Goal: Task Accomplishment & Management: Use online tool/utility

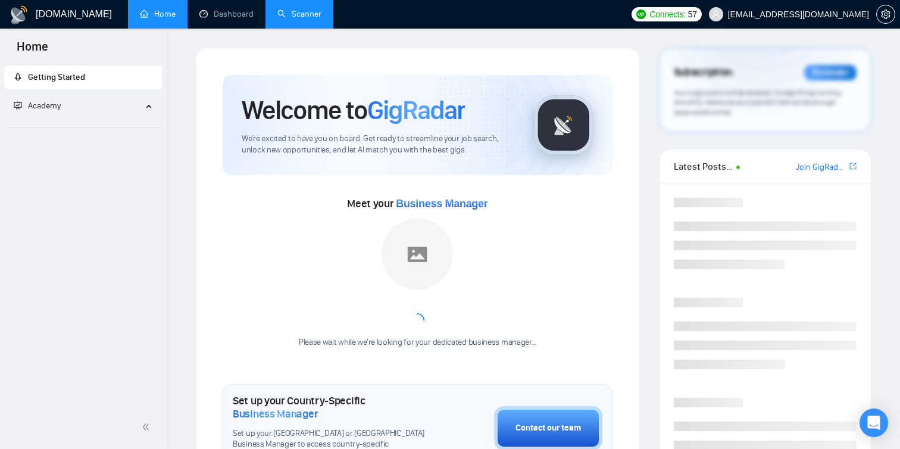
click at [291, 19] on link "Scanner" at bounding box center [299, 14] width 44 height 10
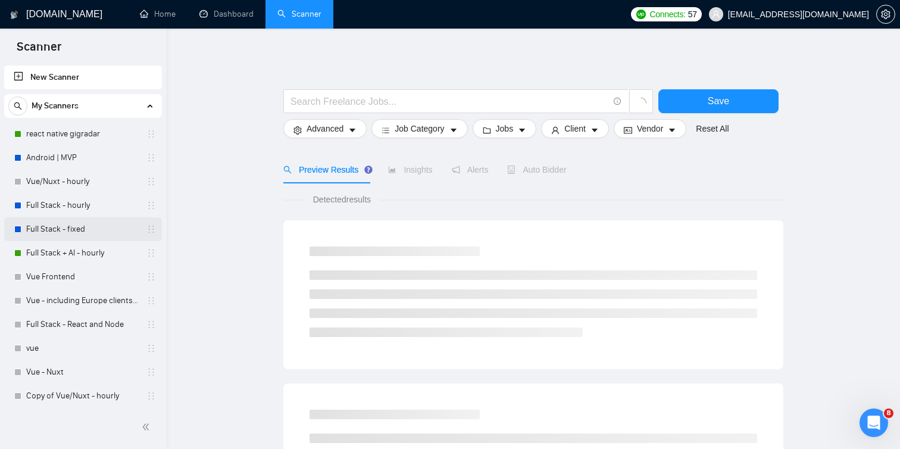
click at [96, 233] on link "Full Stack - fixed" at bounding box center [82, 229] width 113 height 24
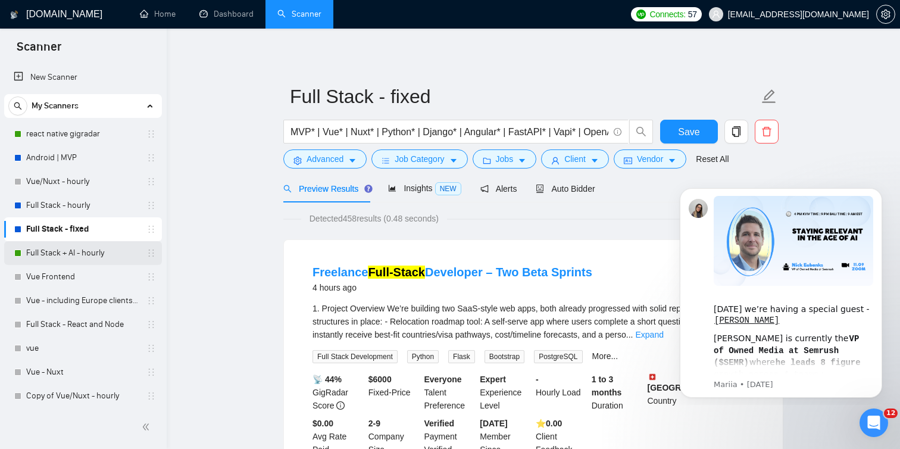
click at [82, 249] on link "Full Stack + AI - hourly" at bounding box center [82, 253] width 113 height 24
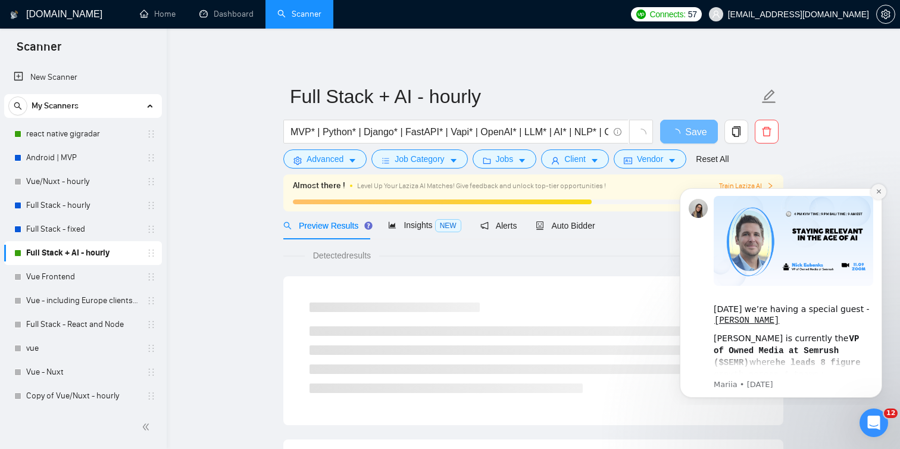
click at [881, 192] on icon "Dismiss notification" at bounding box center [878, 191] width 7 height 7
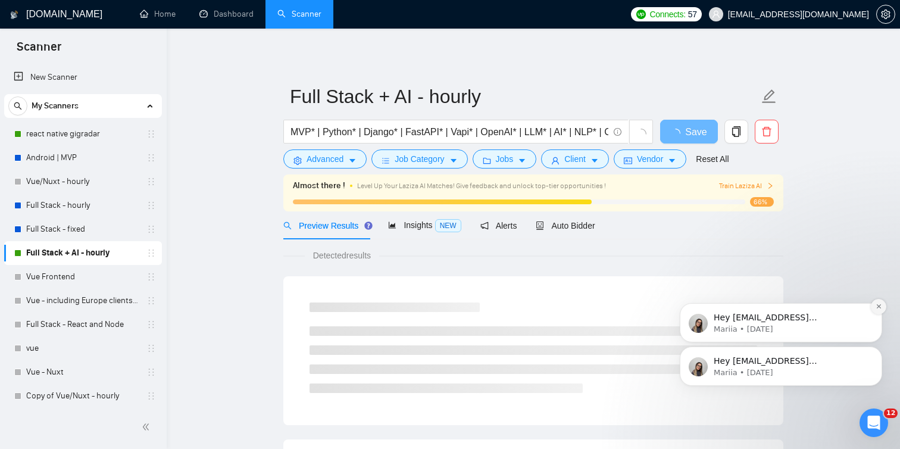
click at [877, 303] on icon "Dismiss notification" at bounding box center [878, 306] width 7 height 7
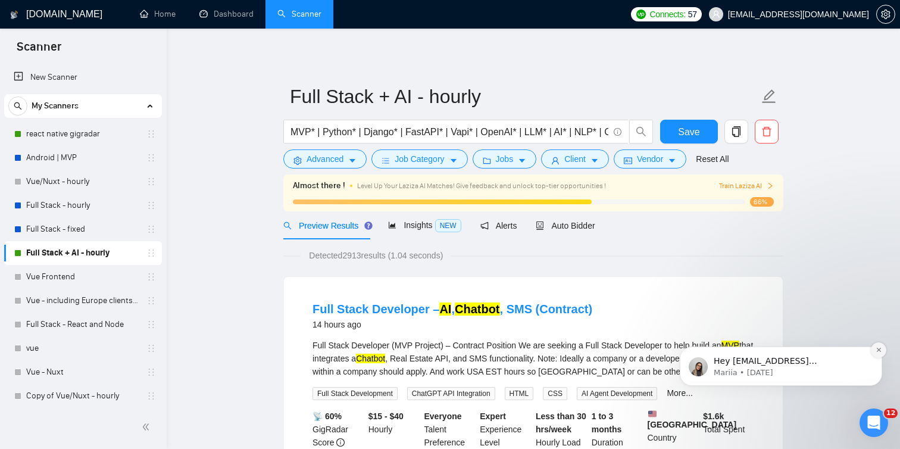
click at [875, 350] on icon "Dismiss notification" at bounding box center [878, 349] width 7 height 7
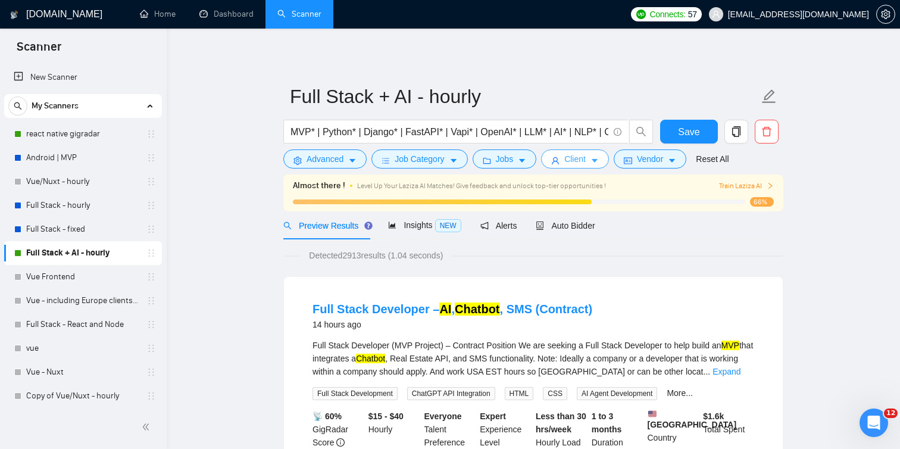
click at [586, 165] on span "Client" at bounding box center [574, 158] width 21 height 13
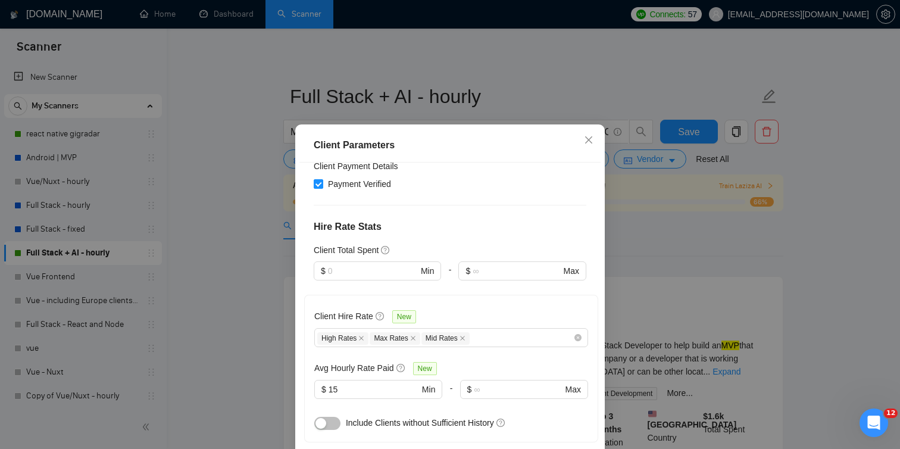
scroll to position [328, 0]
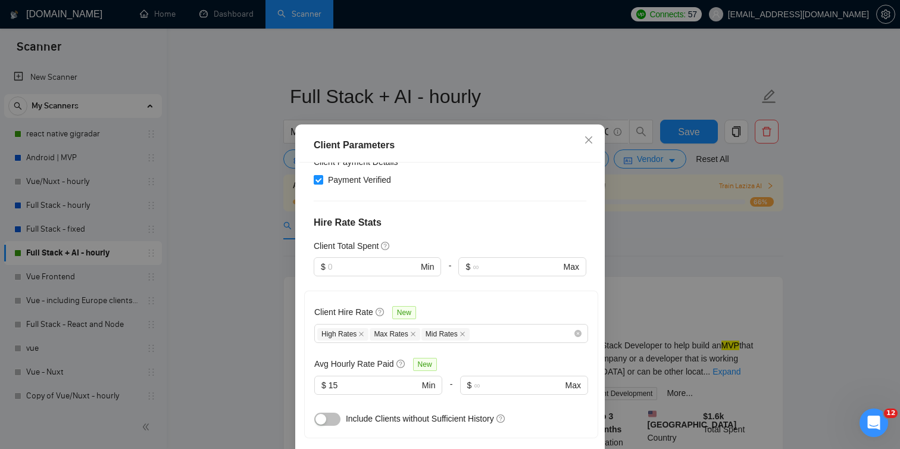
click at [329, 412] on button "button" at bounding box center [327, 418] width 26 height 13
click at [658, 243] on div "Client Parameters Client Location Include Client Countries [GEOGRAPHIC_DATA] [G…" at bounding box center [450, 224] width 900 height 449
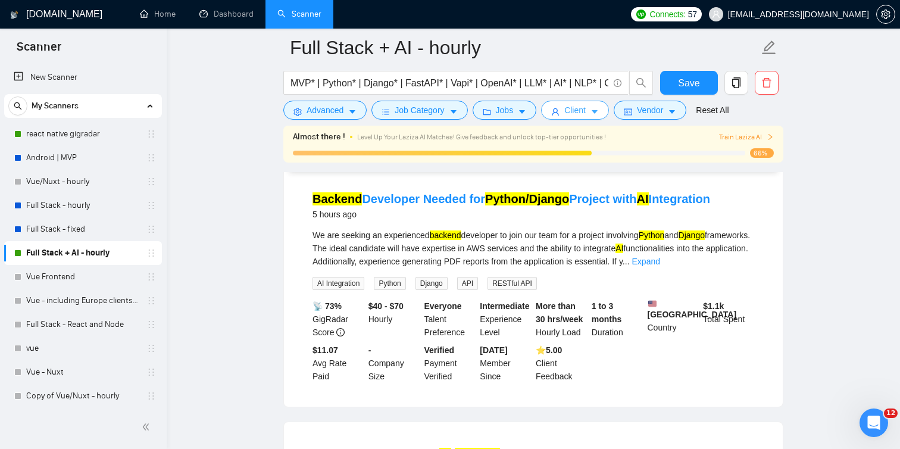
scroll to position [119, 0]
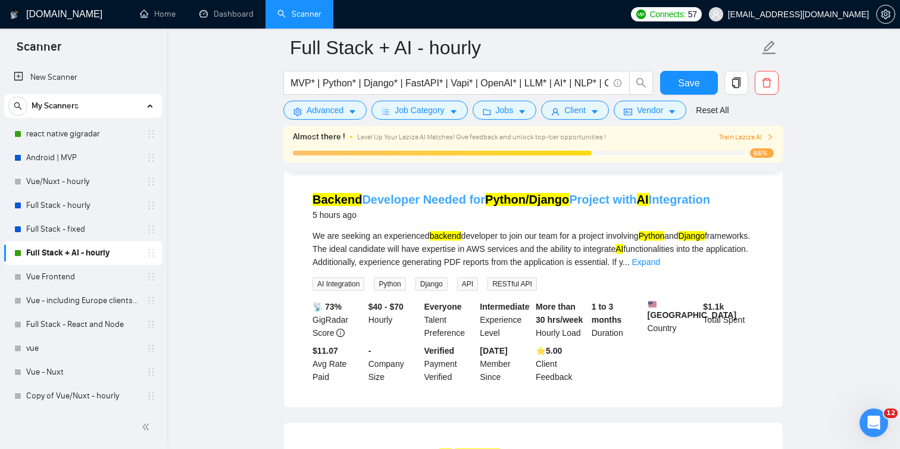
click at [637, 200] on mark "AI" at bounding box center [643, 199] width 12 height 13
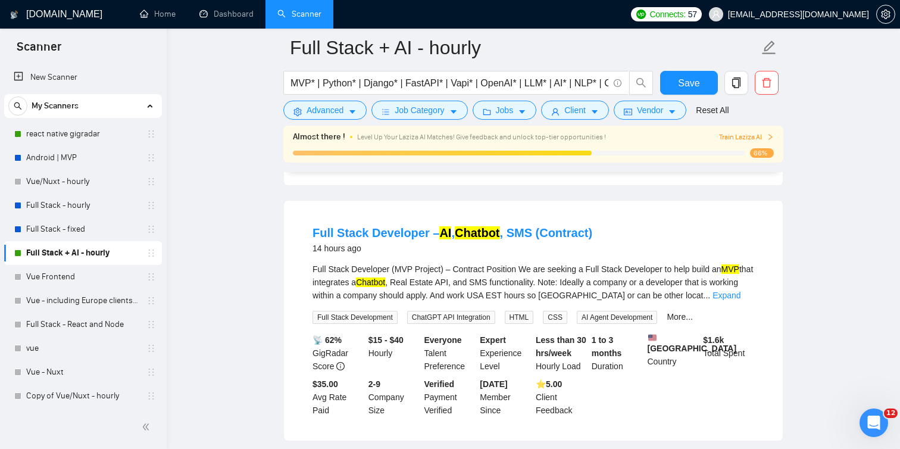
scroll to position [0, 0]
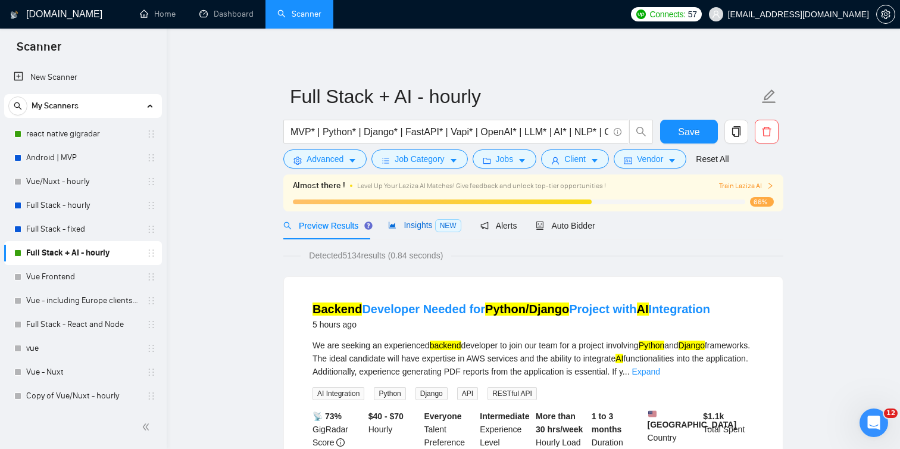
click at [434, 228] on span "Insights NEW" at bounding box center [424, 225] width 73 height 10
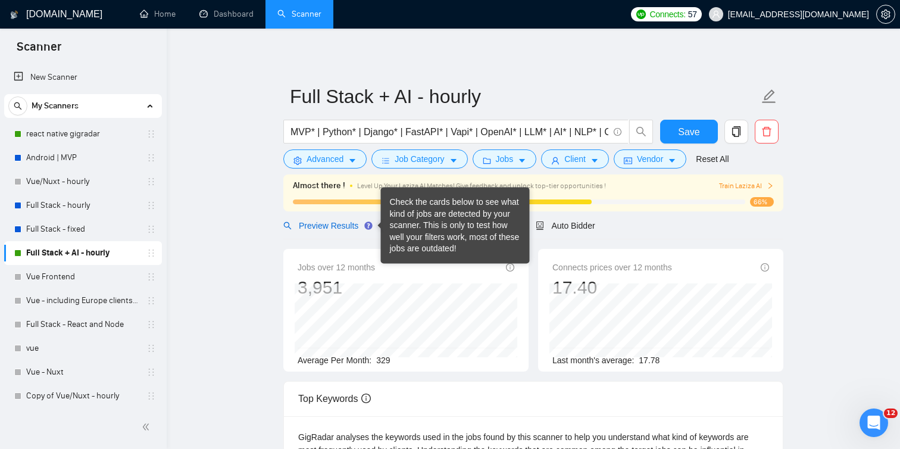
click at [352, 224] on span "Preview Results" at bounding box center [326, 226] width 86 height 10
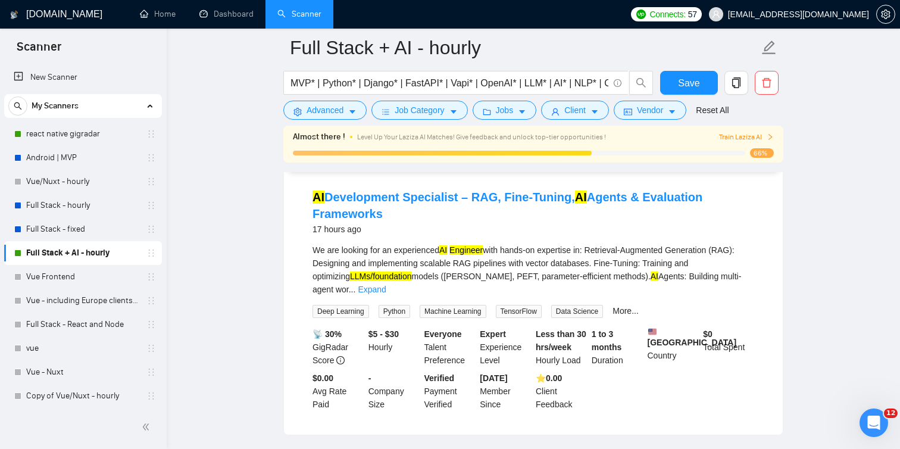
scroll to position [1689, 0]
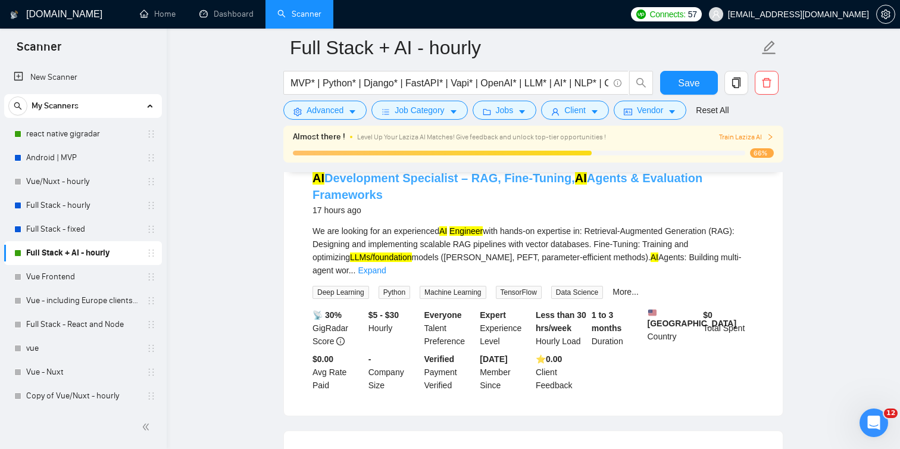
click at [494, 201] on link "AI Development Specialist – RAG, Fine-Tuning, AI Agents & Evaluation Frameworks" at bounding box center [507, 186] width 390 height 30
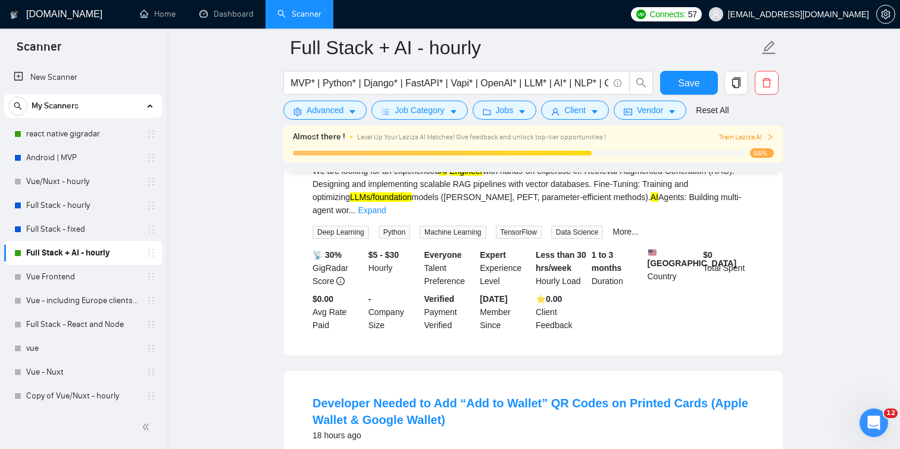
scroll to position [1745, 0]
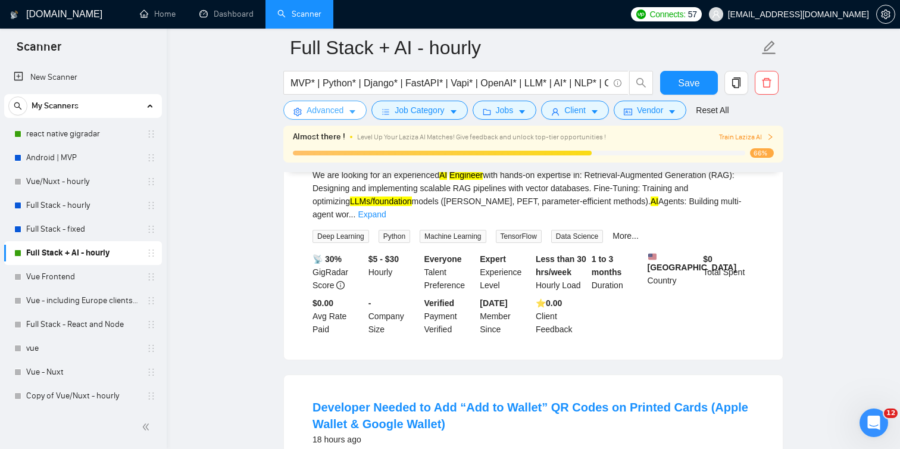
click at [359, 110] on button "Advanced" at bounding box center [324, 110] width 83 height 19
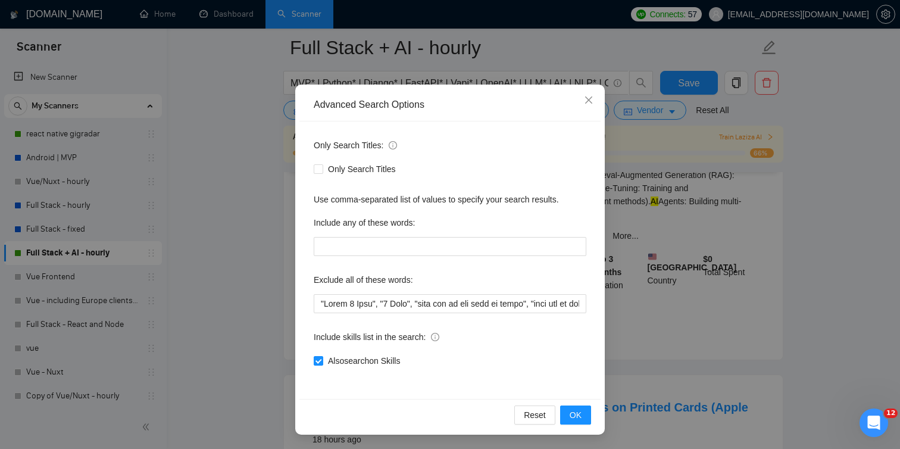
scroll to position [0, 0]
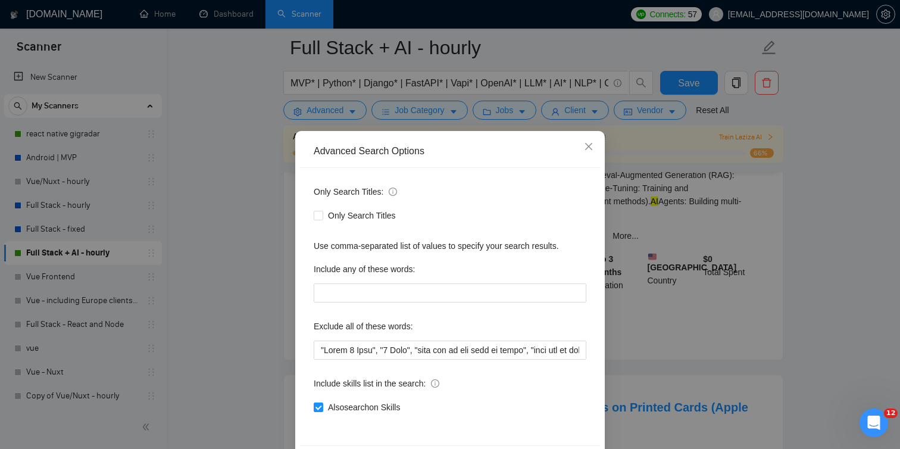
click at [253, 255] on div "Advanced Search Options Only Search Titles: Only Search Titles Use comma-separa…" at bounding box center [450, 224] width 900 height 449
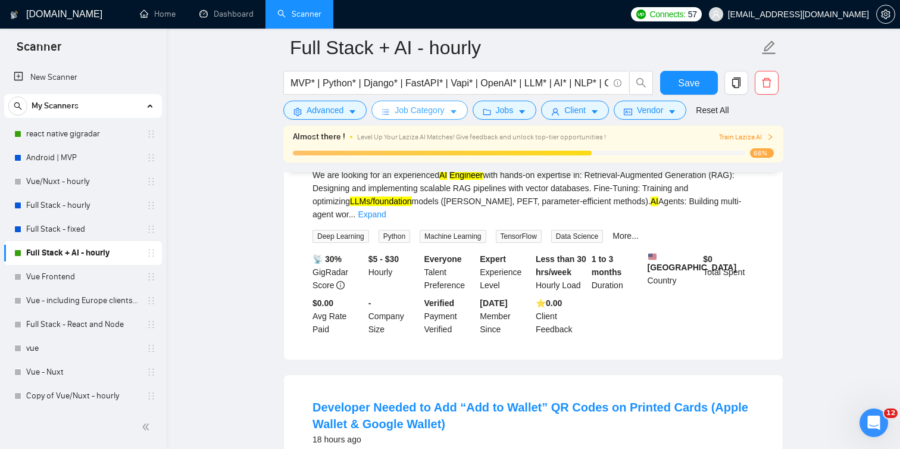
click at [442, 109] on span "Job Category" at bounding box center [419, 110] width 49 height 13
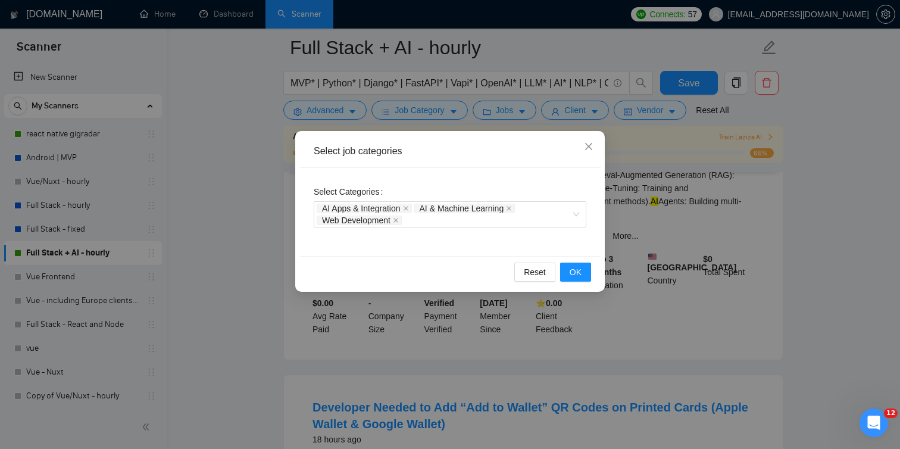
click at [577, 112] on div "Select job categories Select Categories AI Apps & Integration AI & Machine Lear…" at bounding box center [450, 224] width 900 height 449
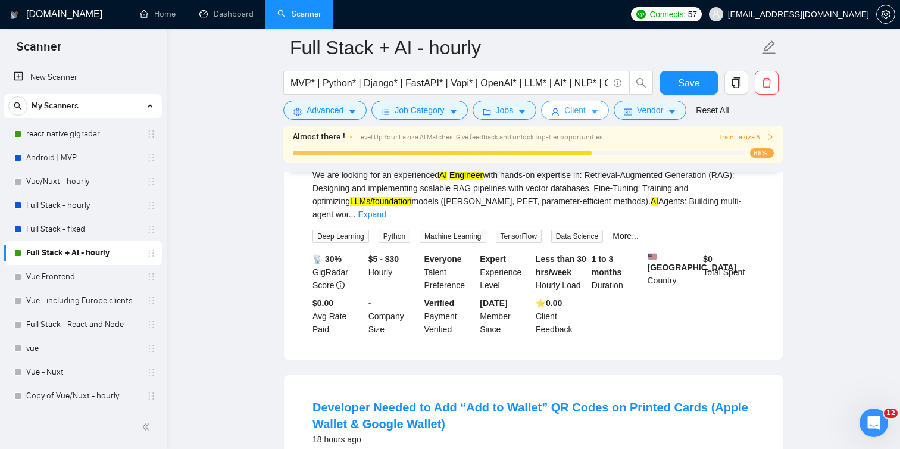
click at [577, 112] on span "Client" at bounding box center [574, 110] width 21 height 13
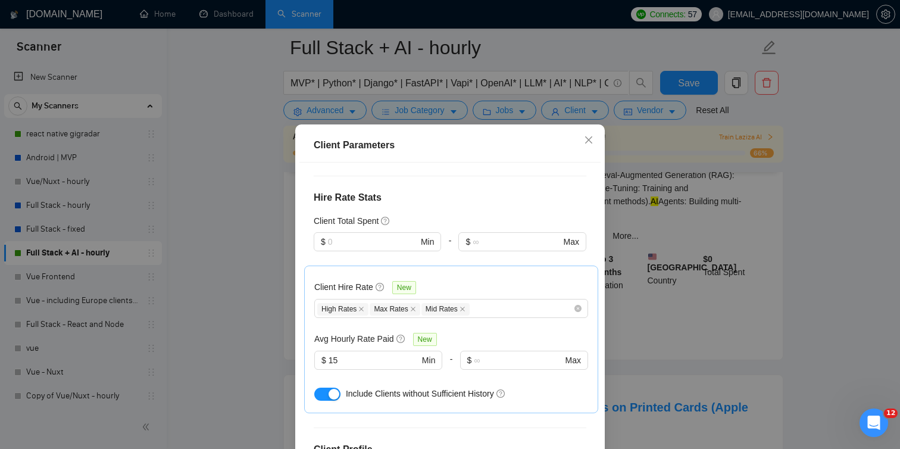
scroll to position [393, 0]
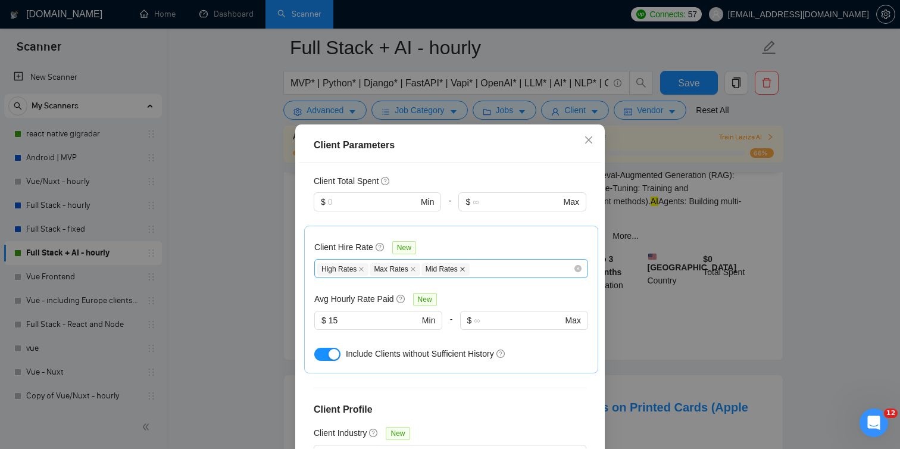
click at [465, 266] on icon "close" at bounding box center [462, 269] width 6 height 6
click at [449, 292] on div "Avg Hourly Rate Paid New" at bounding box center [451, 299] width 274 height 14
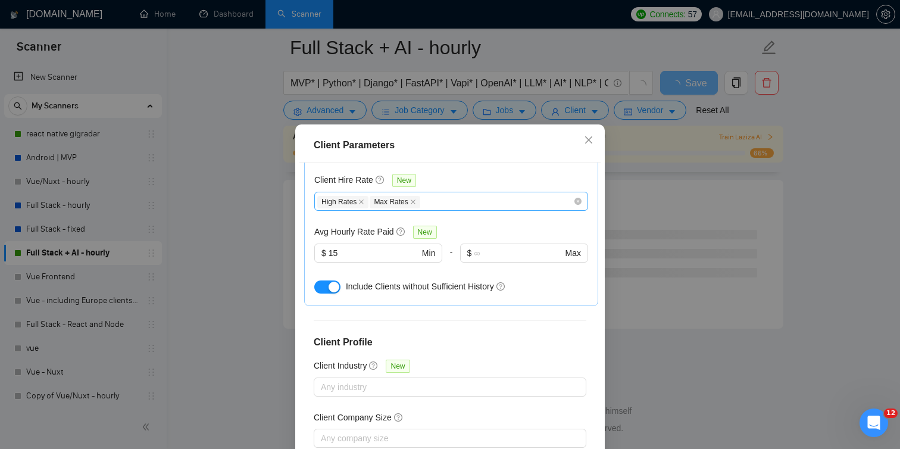
scroll to position [80, 0]
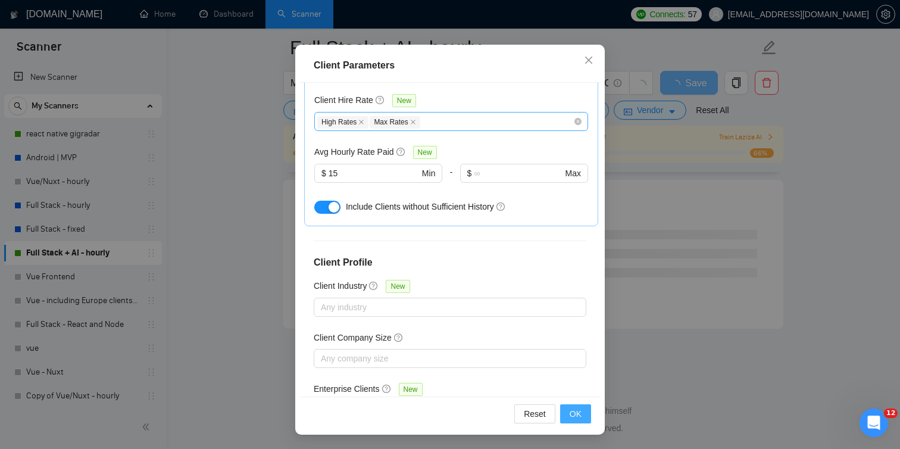
click at [580, 411] on span "OK" at bounding box center [575, 413] width 12 height 13
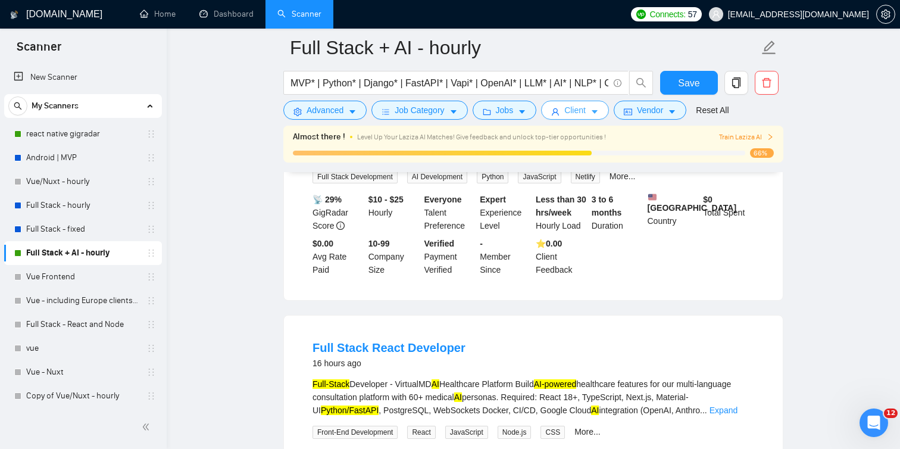
scroll to position [0, 0]
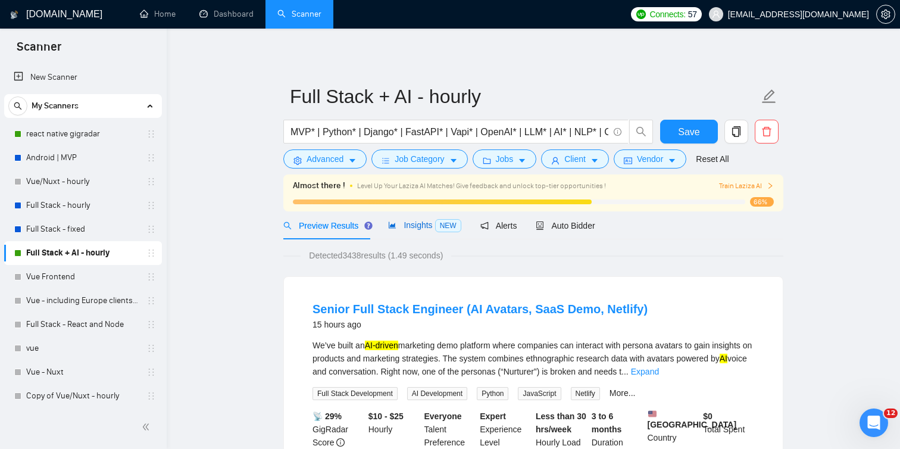
click at [420, 225] on span "Insights NEW" at bounding box center [424, 225] width 73 height 10
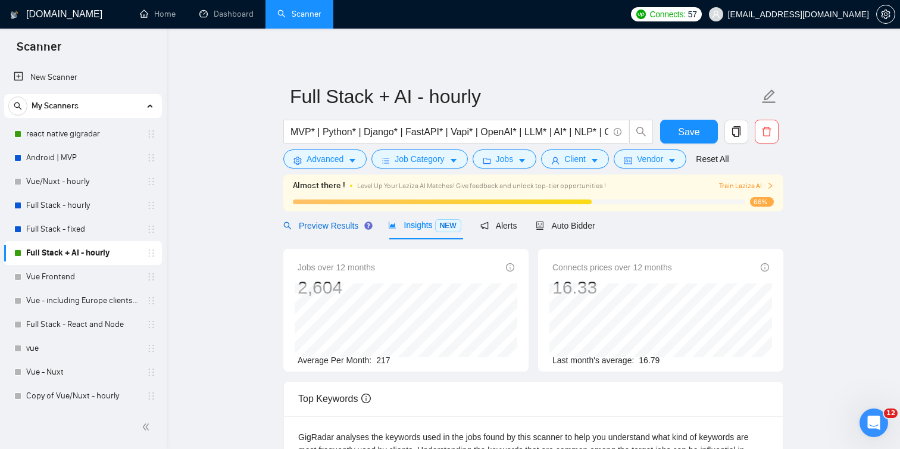
click at [346, 225] on span "Preview Results" at bounding box center [326, 226] width 86 height 10
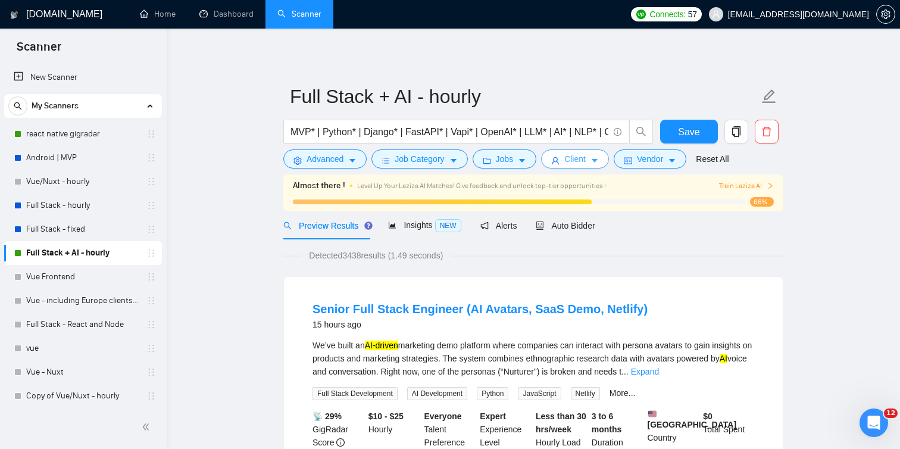
click at [578, 161] on span "Client" at bounding box center [574, 158] width 21 height 13
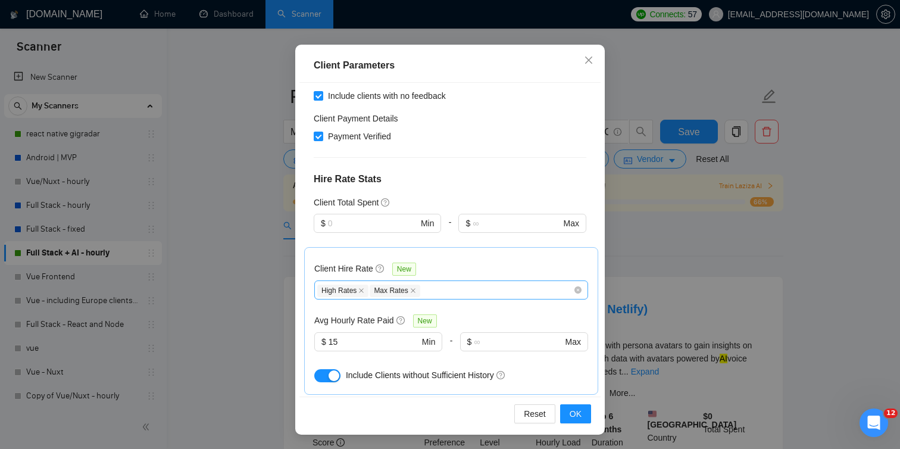
scroll to position [287, 0]
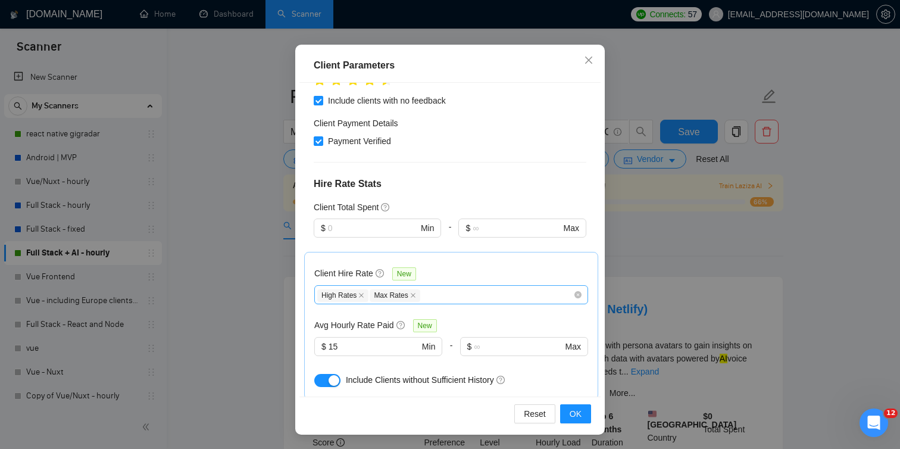
click at [733, 243] on div "Client Parameters Client Location Include Client Countries [GEOGRAPHIC_DATA] [G…" at bounding box center [450, 224] width 900 height 449
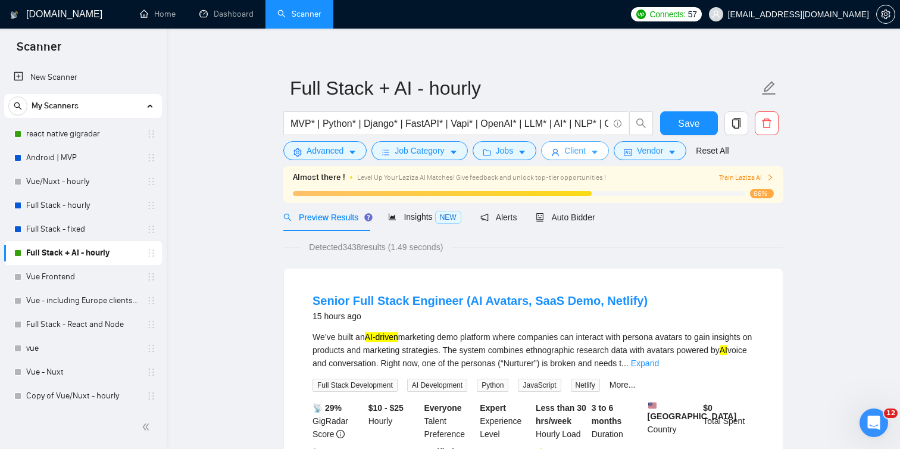
scroll to position [0, 0]
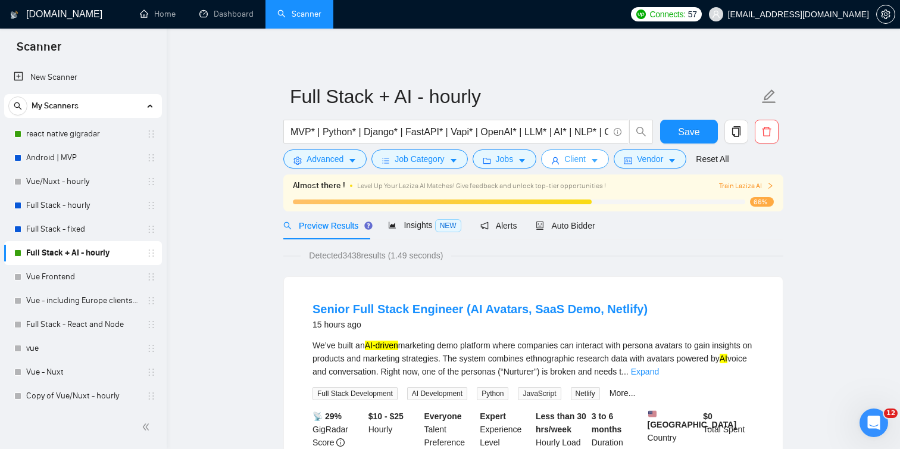
click at [581, 160] on span "Client" at bounding box center [574, 158] width 21 height 13
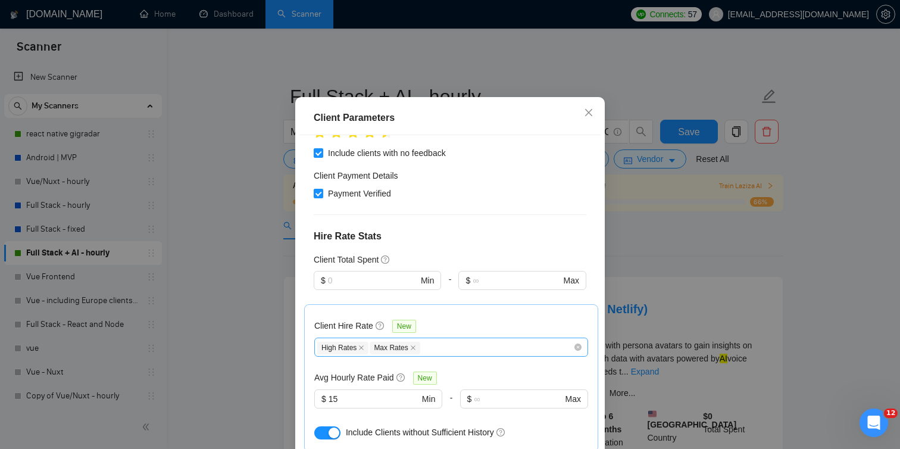
click at [433, 340] on div "High Rates Max Rates" at bounding box center [445, 347] width 256 height 14
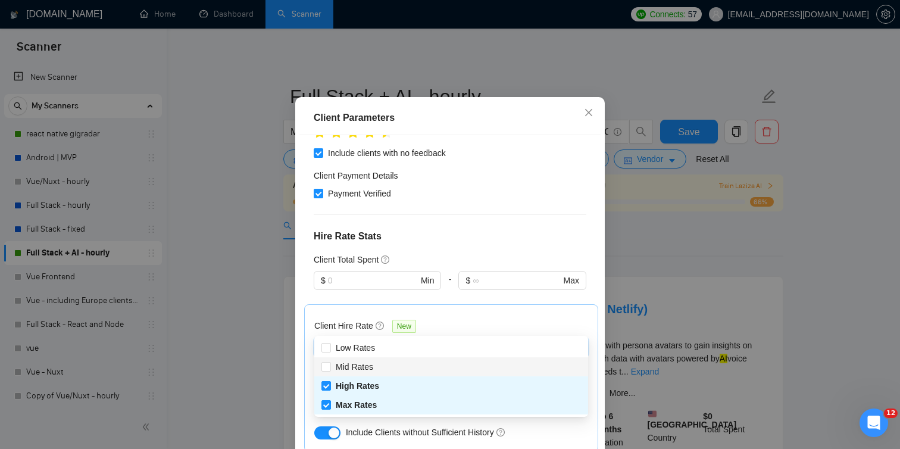
click at [392, 370] on div "Mid Rates" at bounding box center [450, 366] width 259 height 13
checkbox input "true"
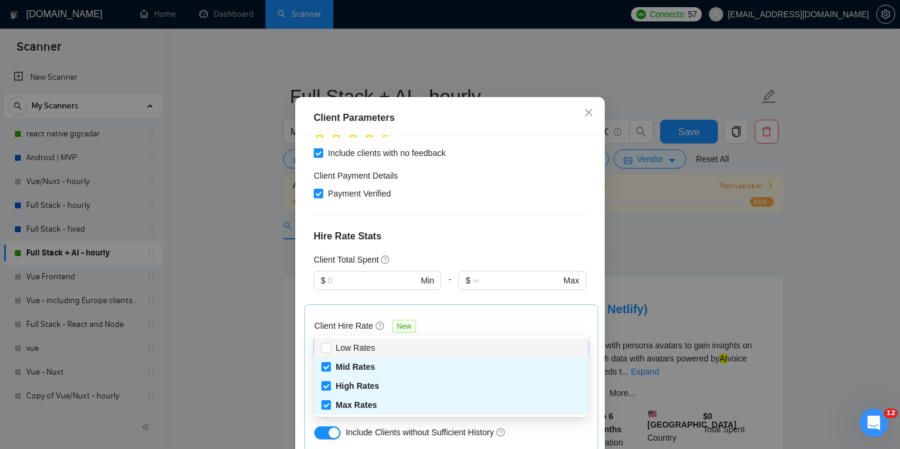
click at [481, 319] on div "Client Hire Rate New" at bounding box center [451, 328] width 274 height 18
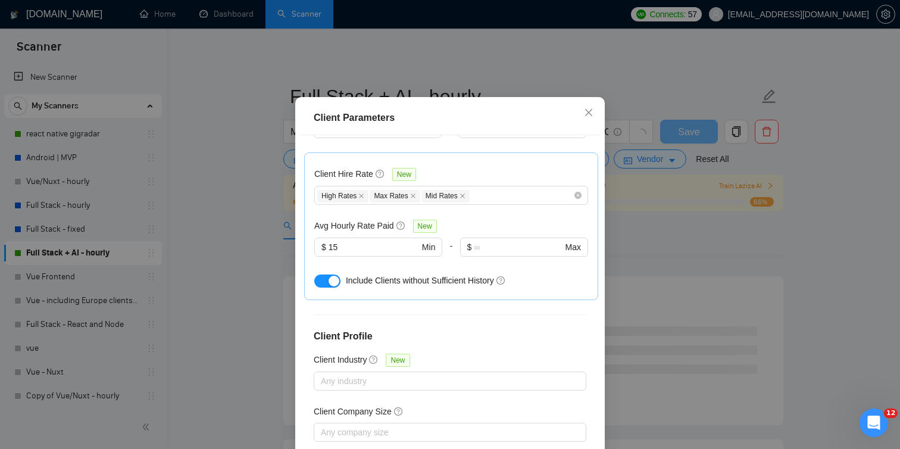
scroll to position [461, 0]
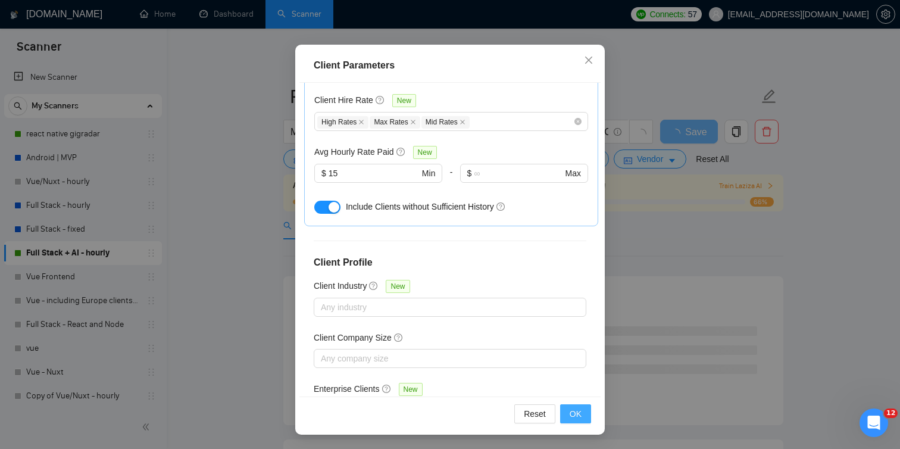
click at [578, 416] on span "OK" at bounding box center [575, 413] width 12 height 13
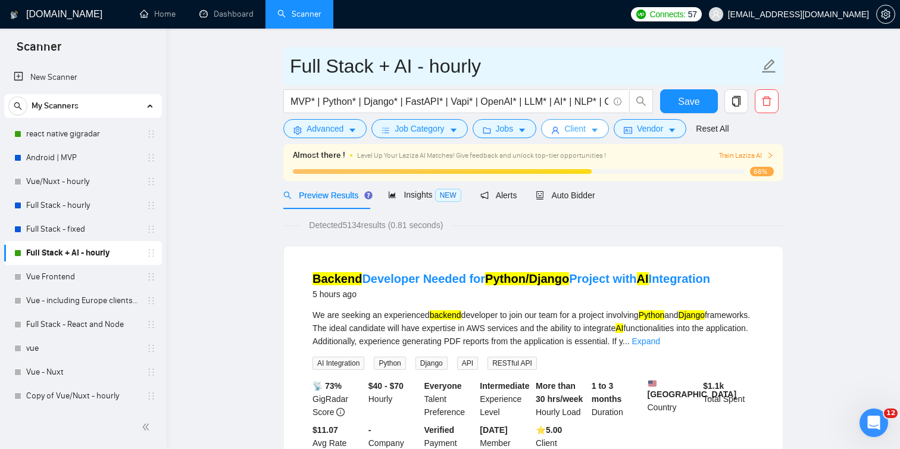
scroll to position [32, 0]
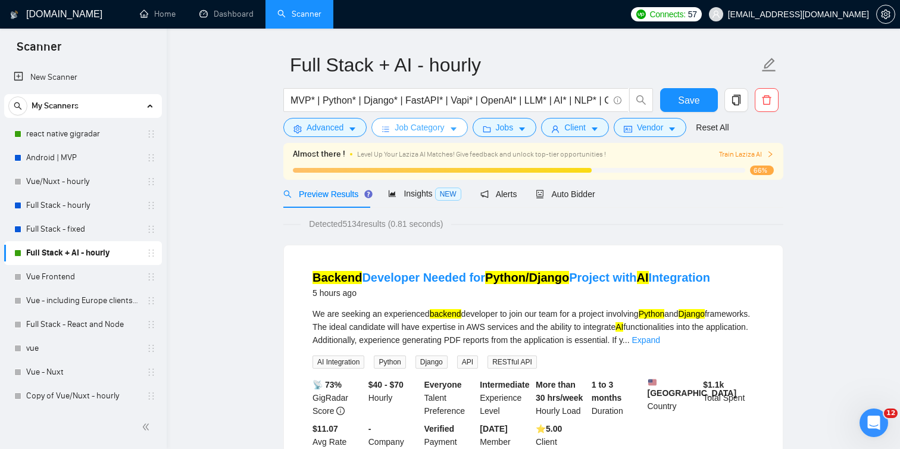
click at [429, 132] on span "Job Category" at bounding box center [419, 127] width 49 height 13
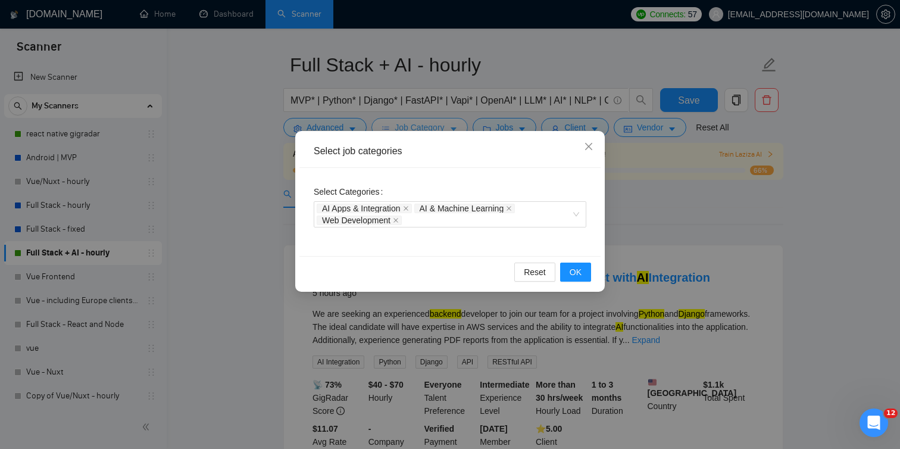
click at [429, 132] on div "Select job categories Select Categories AI Apps & Integration AI & Machine Lear…" at bounding box center [449, 211] width 309 height 161
click at [512, 117] on div "Select job categories Select Categories AI Apps & Integration AI & Machine Lear…" at bounding box center [450, 224] width 900 height 449
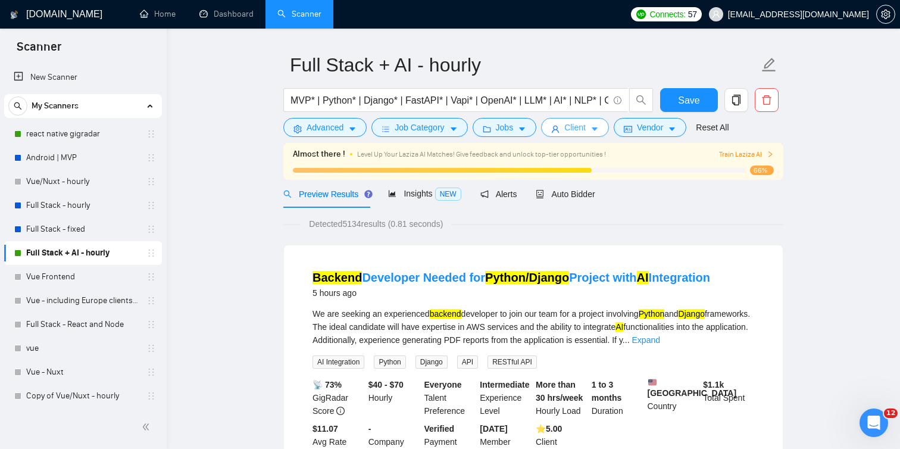
click at [576, 122] on span "Client" at bounding box center [574, 127] width 21 height 13
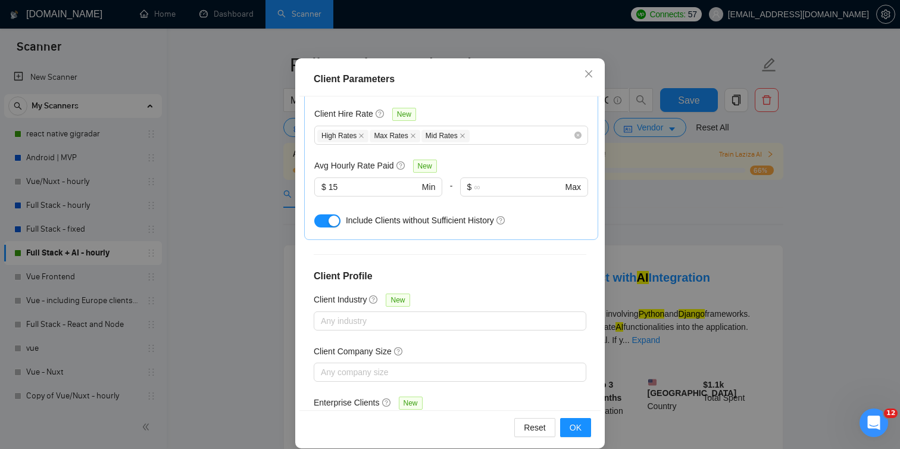
scroll to position [68, 0]
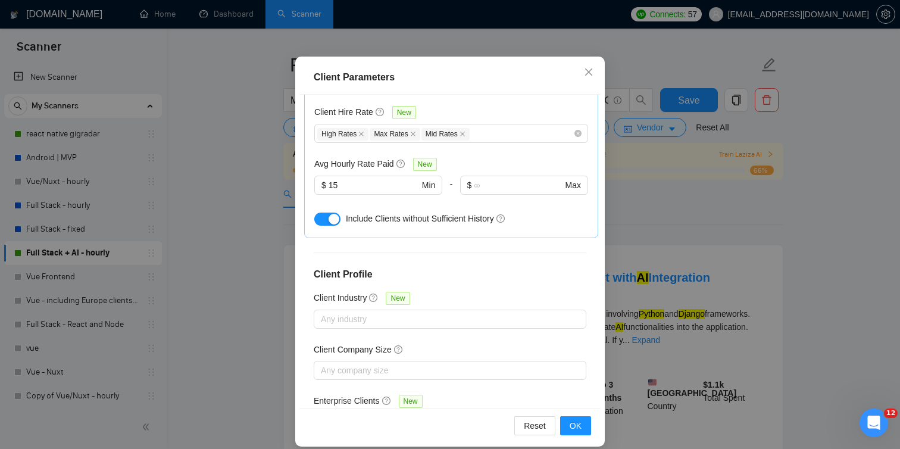
click at [333, 214] on div "button" at bounding box center [333, 219] width 11 height 11
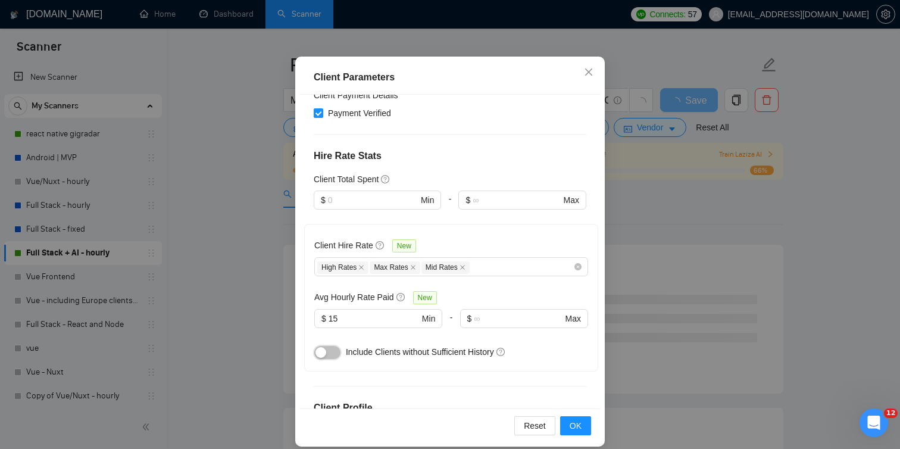
scroll to position [461, 0]
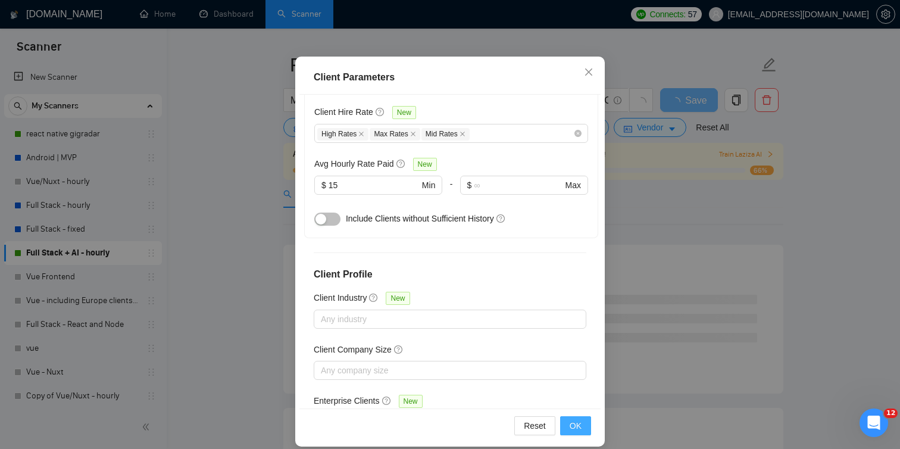
click at [580, 424] on span "OK" at bounding box center [575, 425] width 12 height 13
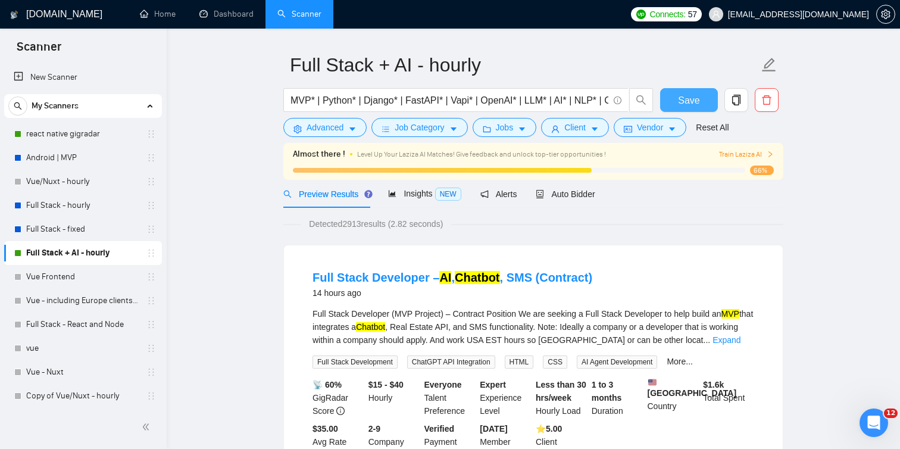
click at [702, 98] on button "Save" at bounding box center [689, 100] width 58 height 24
